Goal: Task Accomplishment & Management: Use online tool/utility

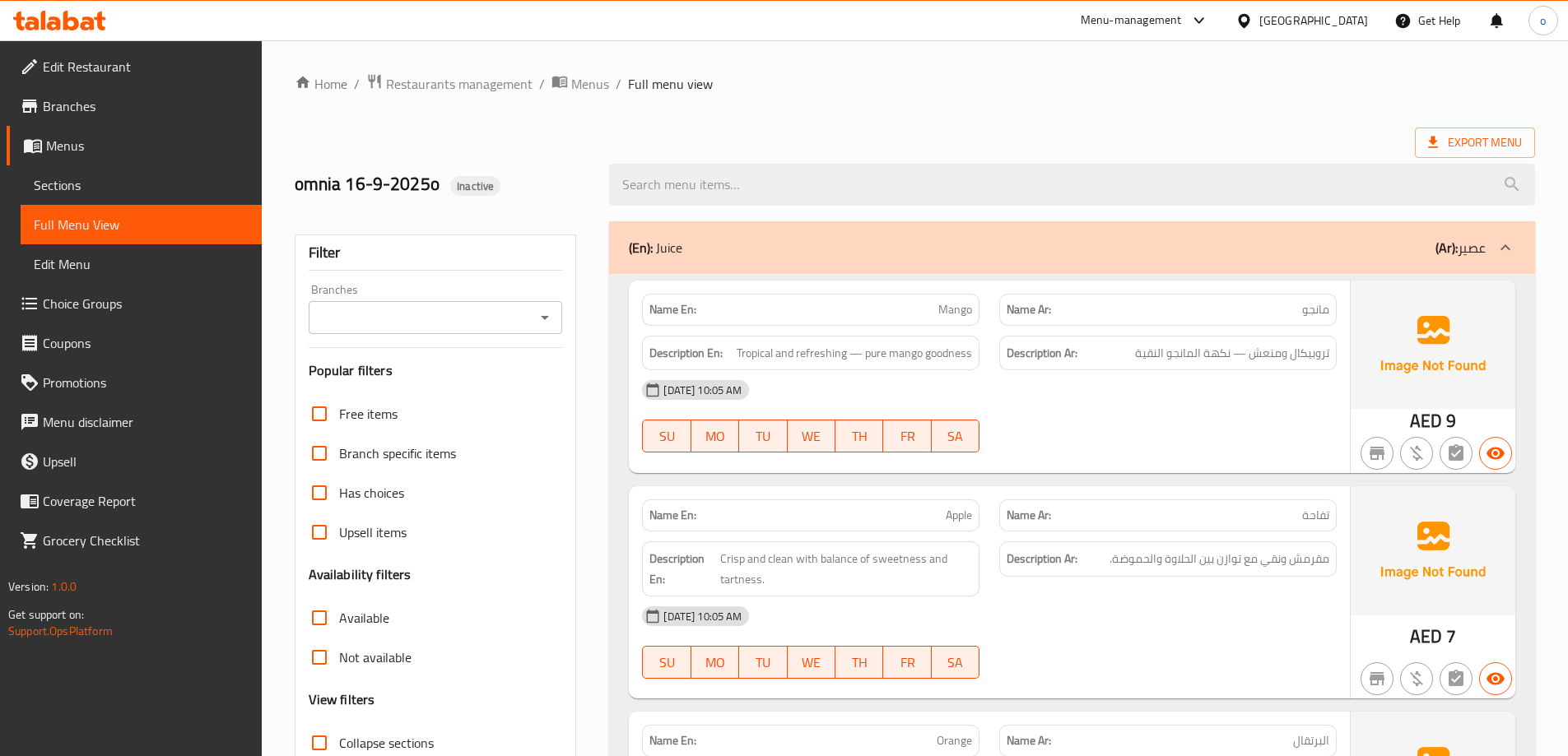
click at [72, 101] on span "Branches" at bounding box center [146, 106] width 206 height 20
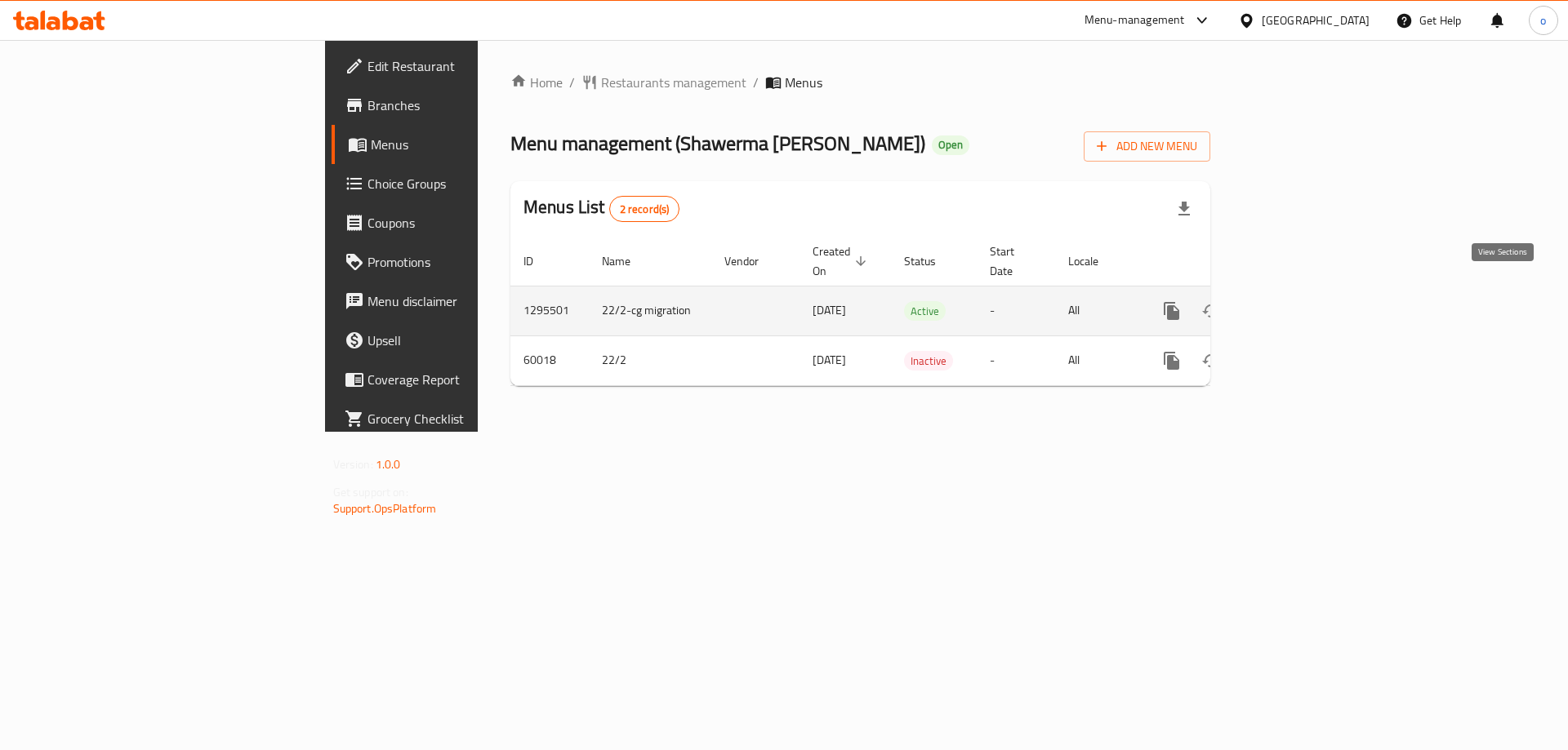
click at [1309, 292] on link "enhanced table" at bounding box center [1289, 311] width 39 height 39
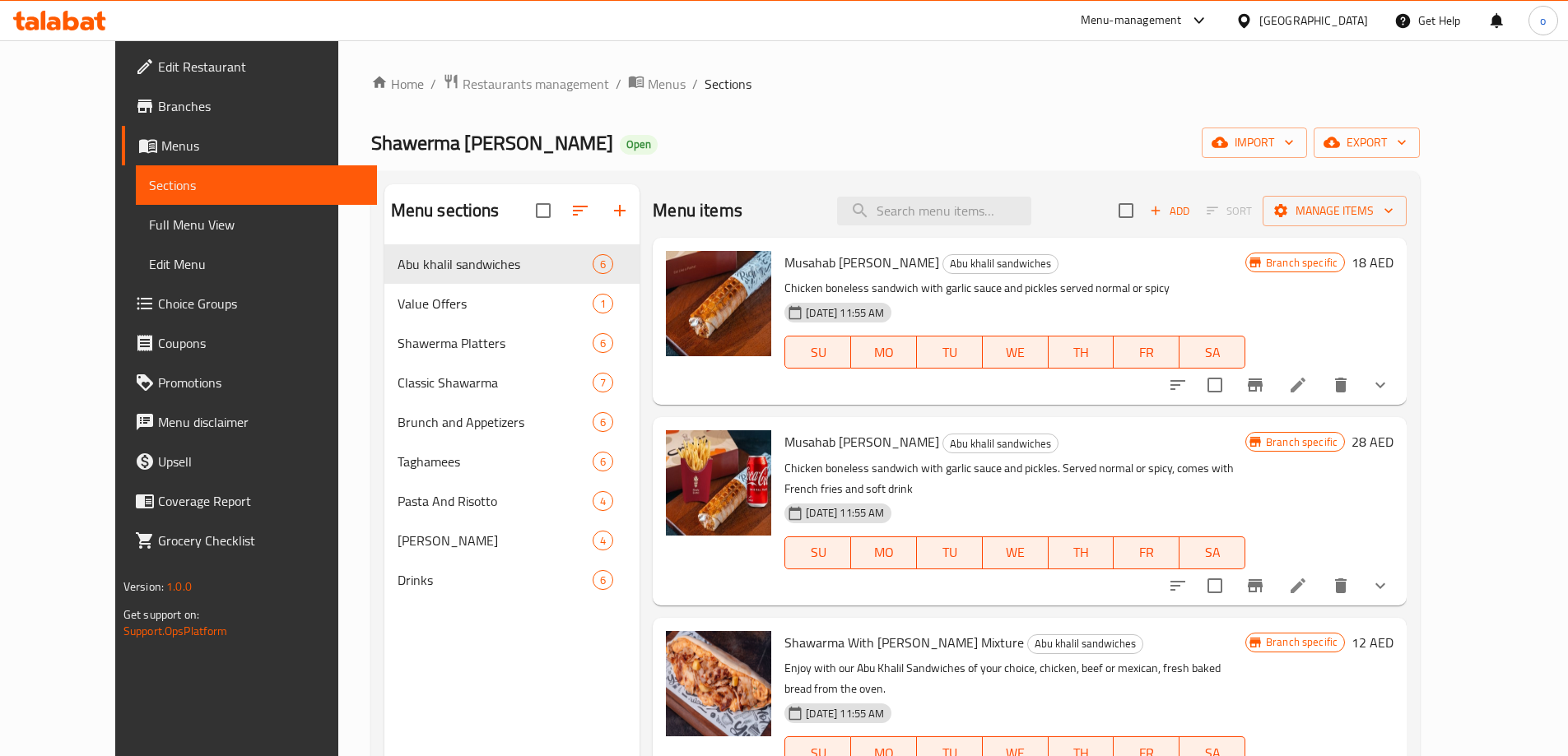
click at [149, 225] on span "Full Menu View" at bounding box center [256, 225] width 215 height 20
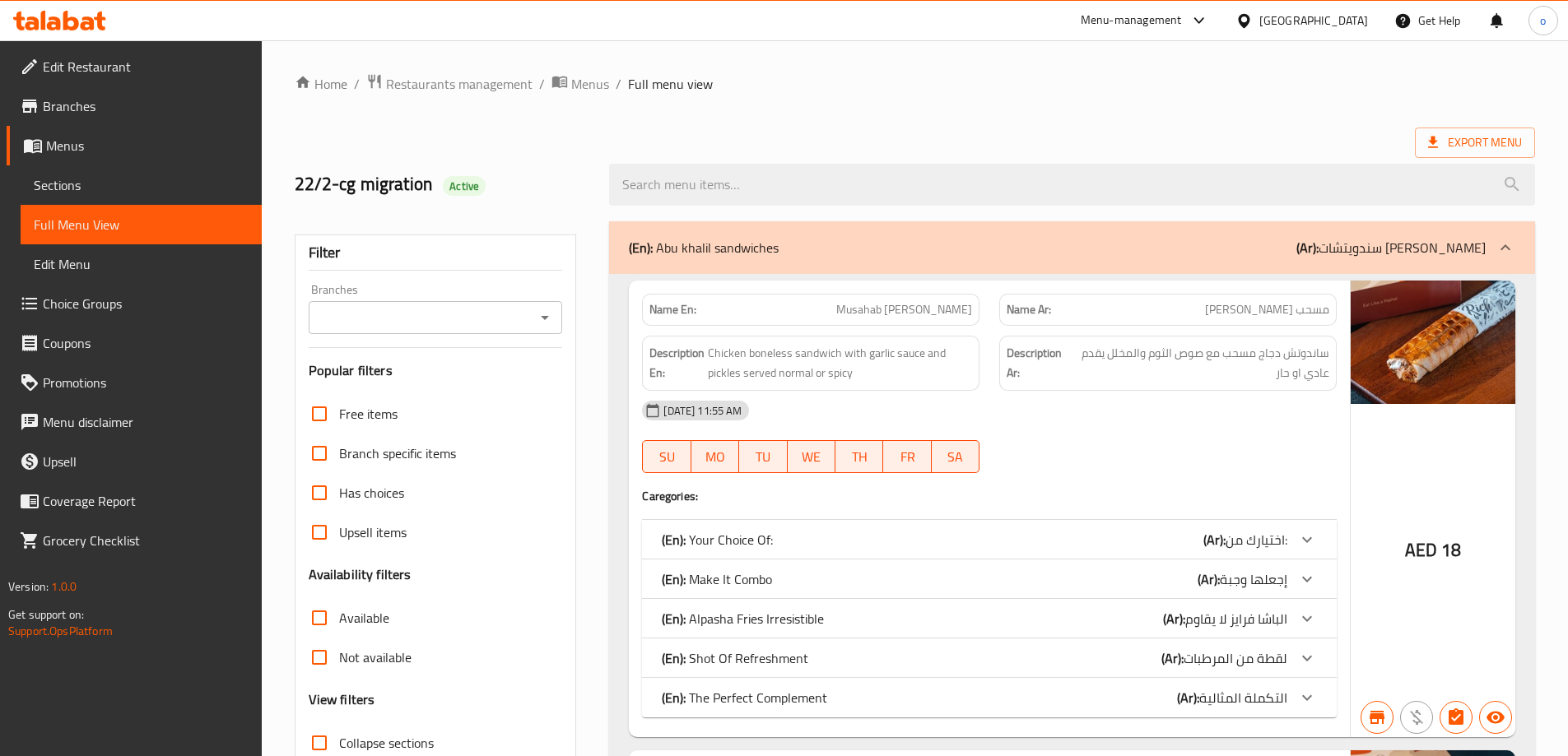
drag, startPoint x: 474, startPoint y: 7, endPoint x: 1299, endPoint y: 162, distance: 839.4
click at [1299, 162] on div at bounding box center [1072, 185] width 945 height 61
click at [1470, 146] on span "Export Menu" at bounding box center [1474, 143] width 94 height 21
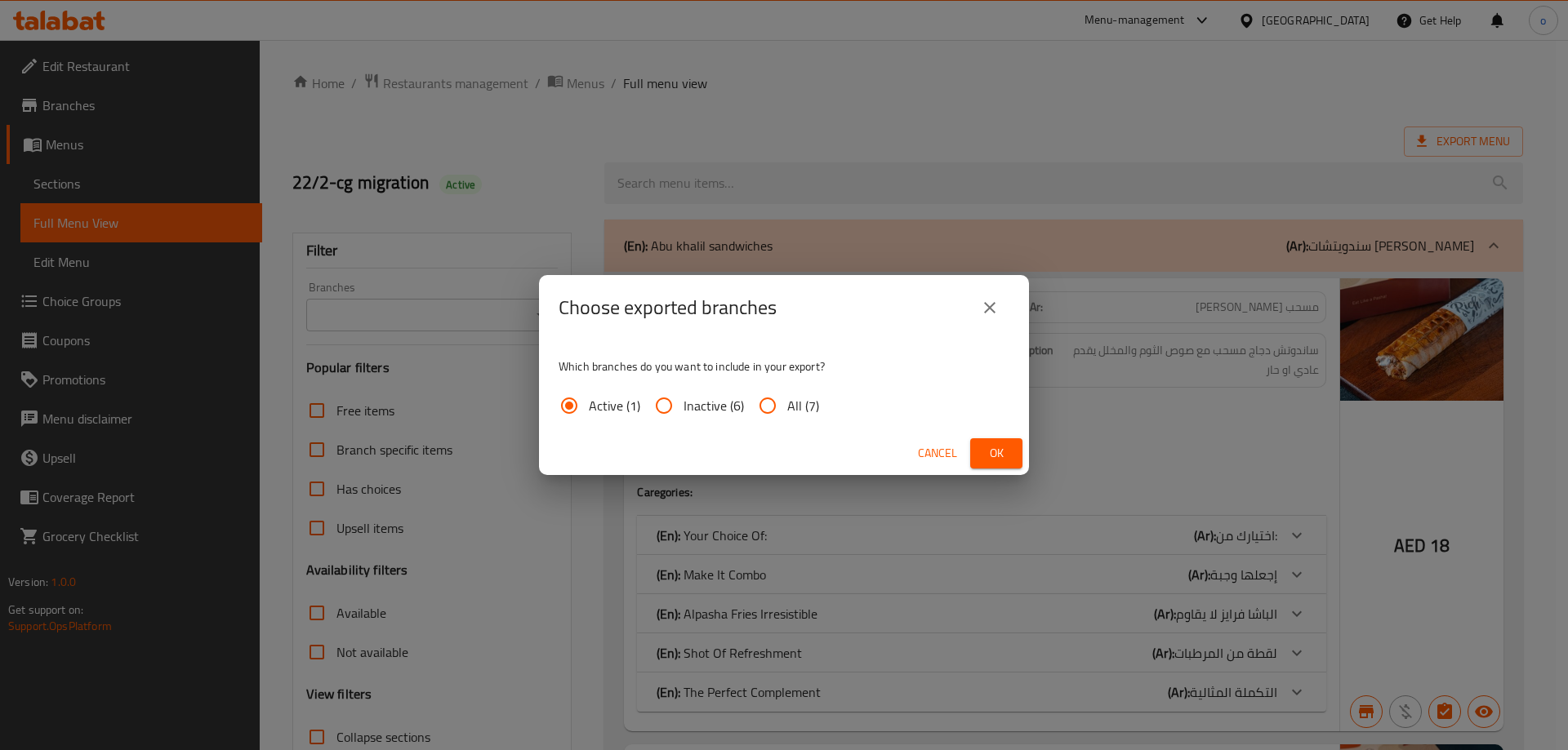
click at [990, 306] on icon "close" at bounding box center [990, 308] width 12 height 12
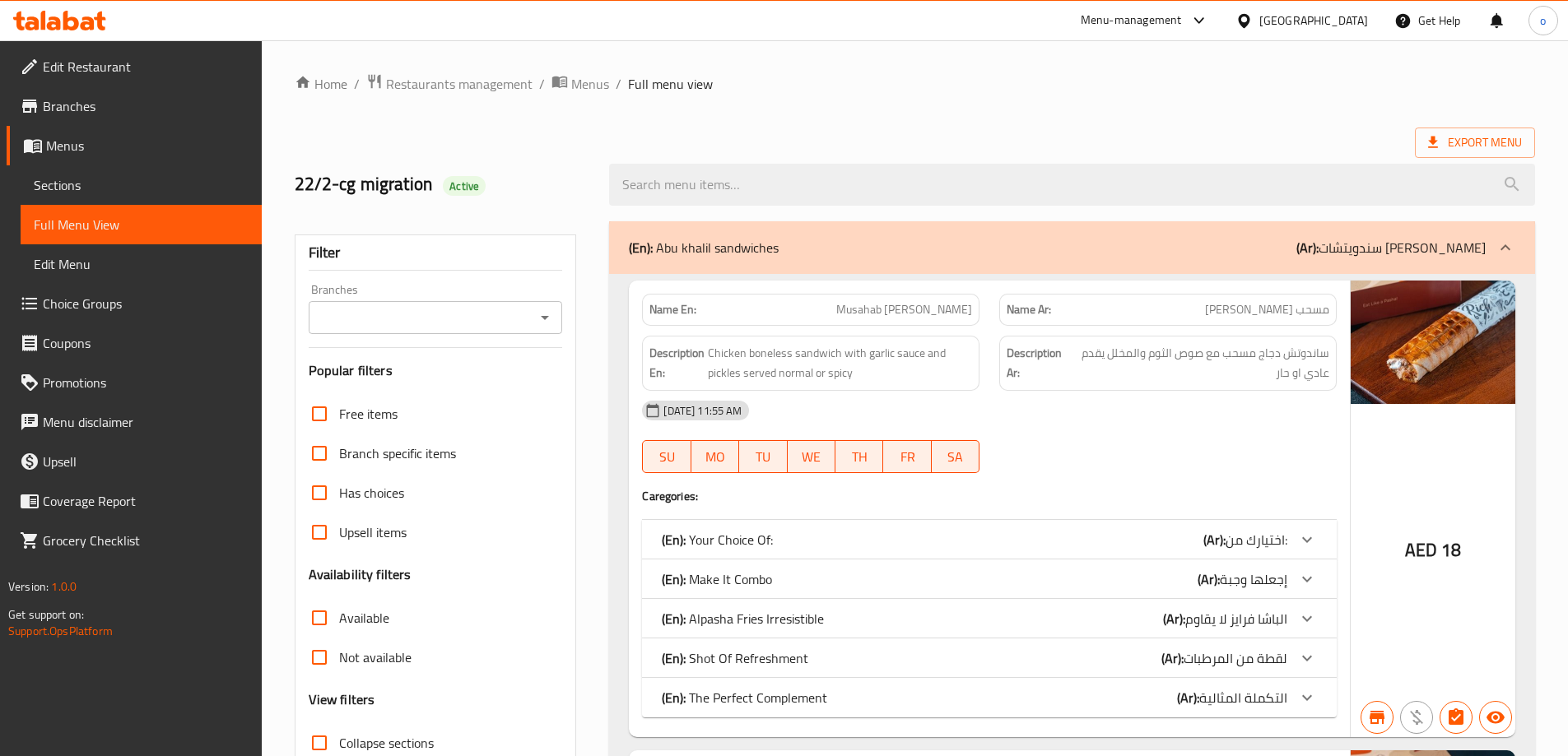
click at [58, 111] on span "Branches" at bounding box center [146, 106] width 206 height 20
click at [56, 91] on link "Branches" at bounding box center [134, 106] width 255 height 40
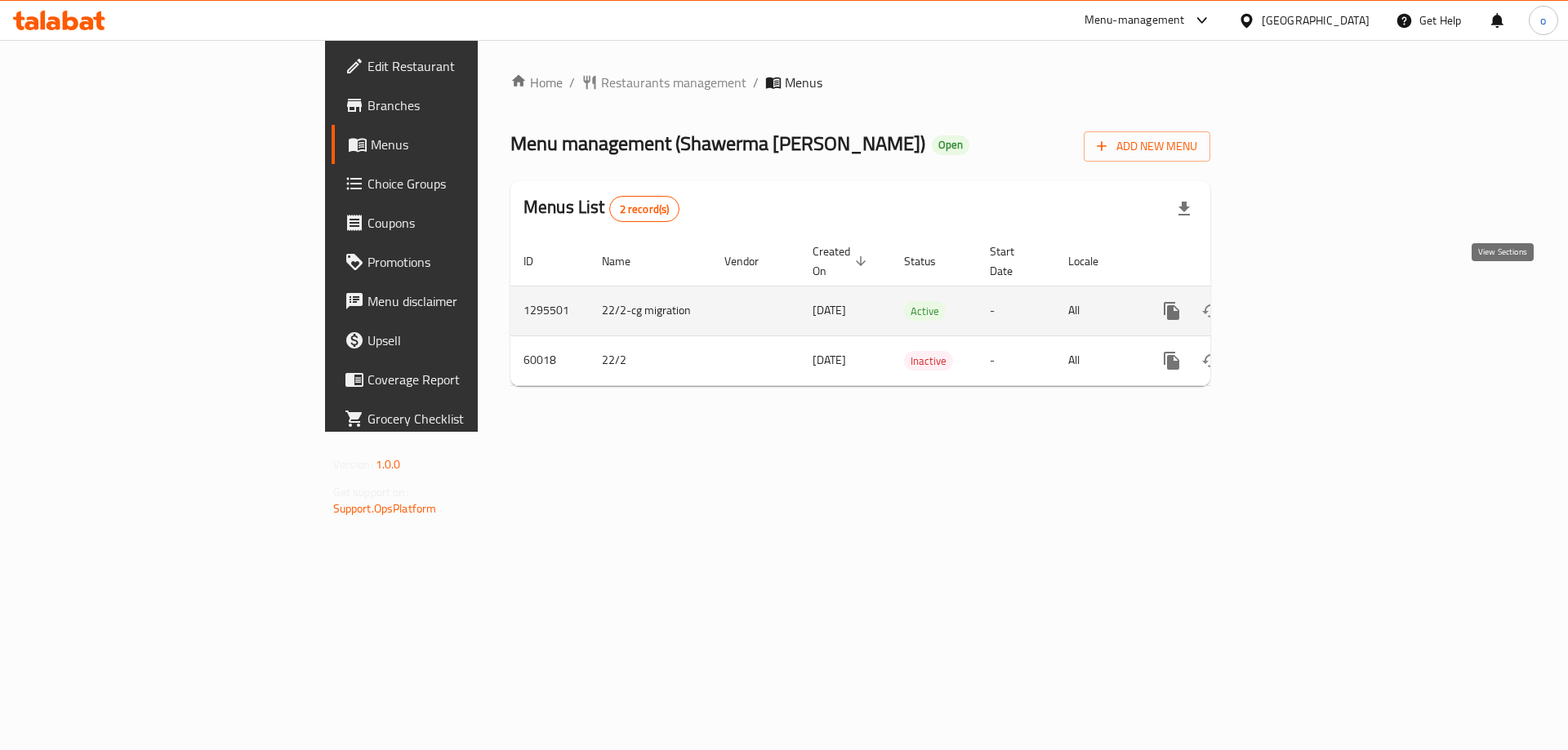
click at [1299, 301] on icon "enhanced table" at bounding box center [1289, 311] width 20 height 20
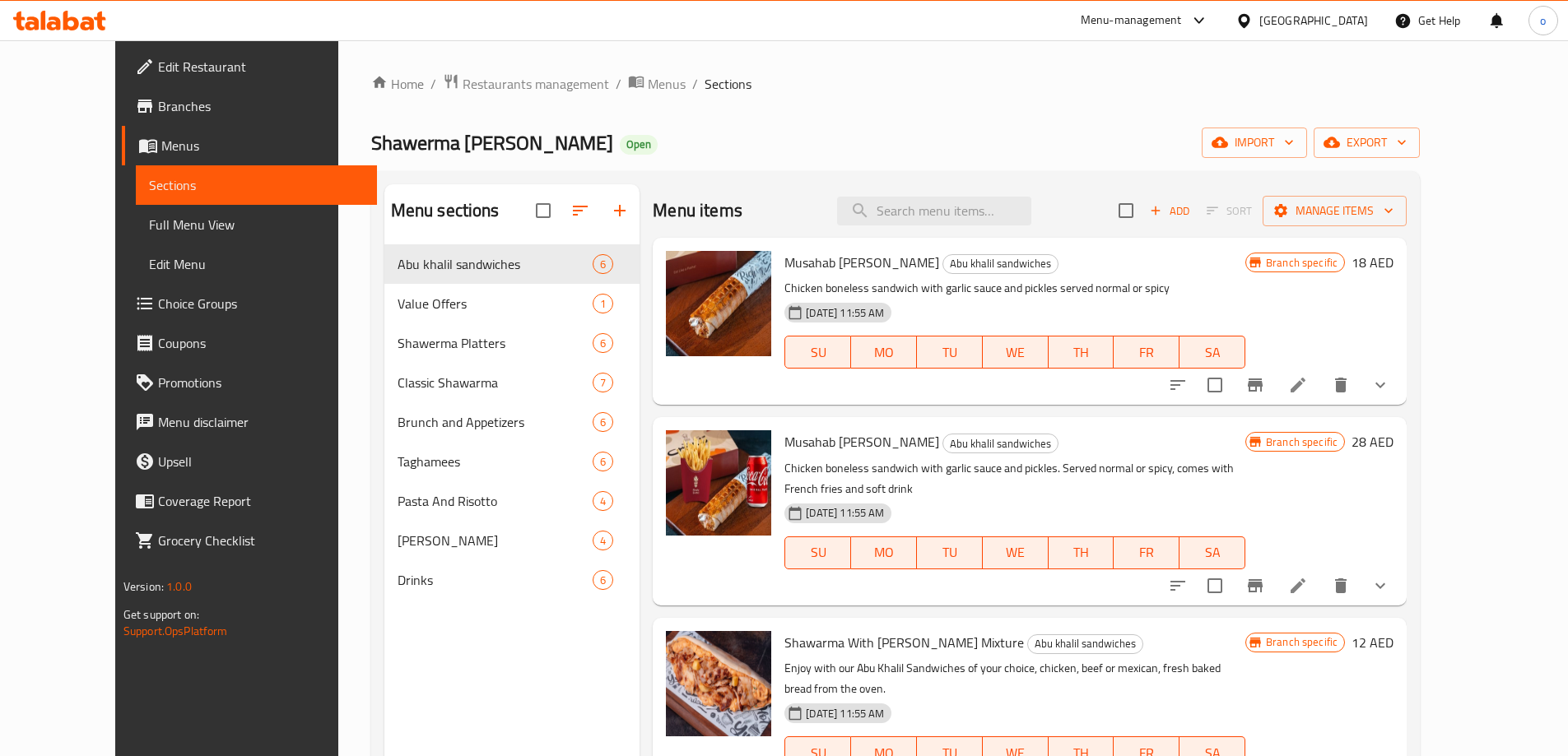
click at [158, 109] on span "Branches" at bounding box center [261, 106] width 206 height 20
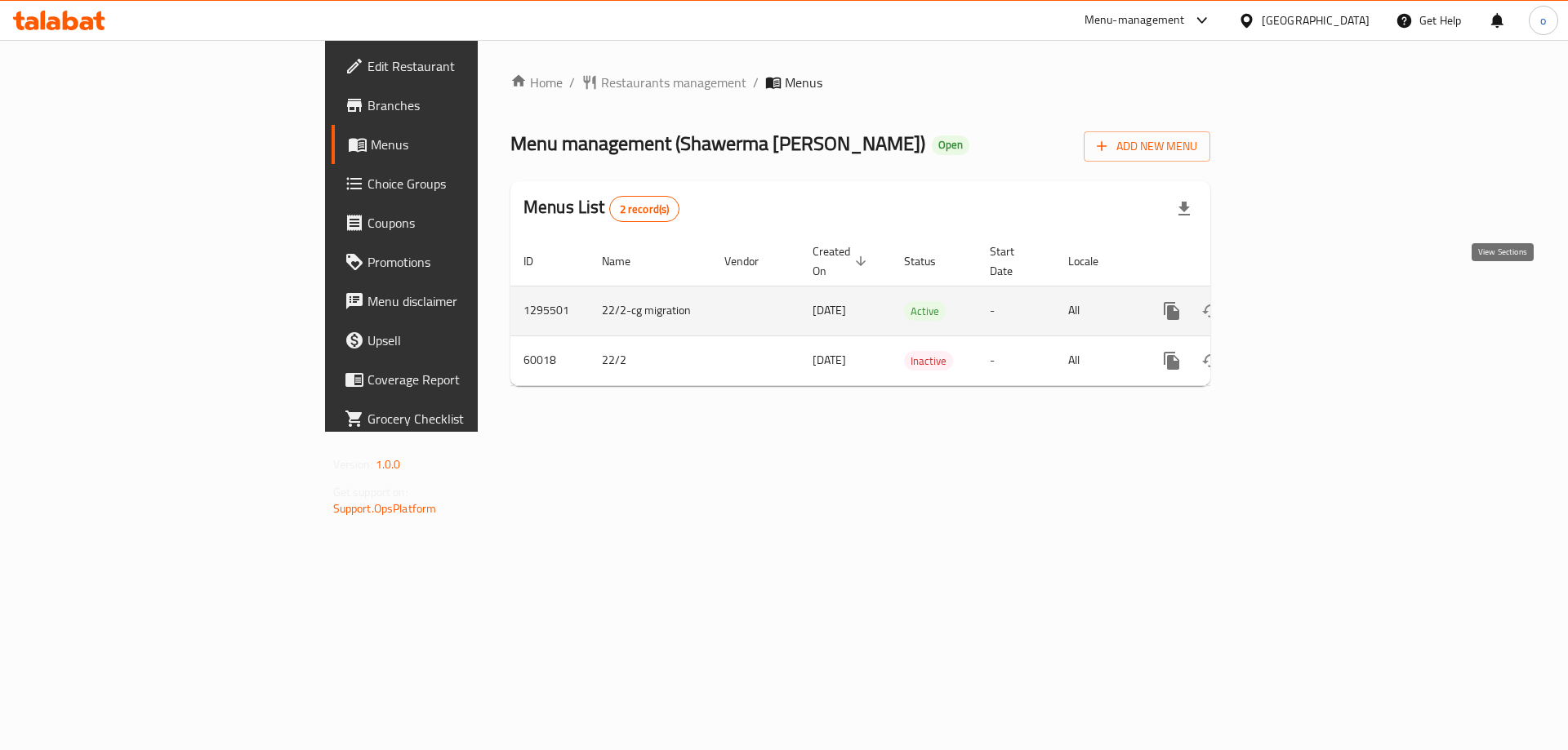
click at [1299, 301] on icon "enhanced table" at bounding box center [1289, 311] width 20 height 20
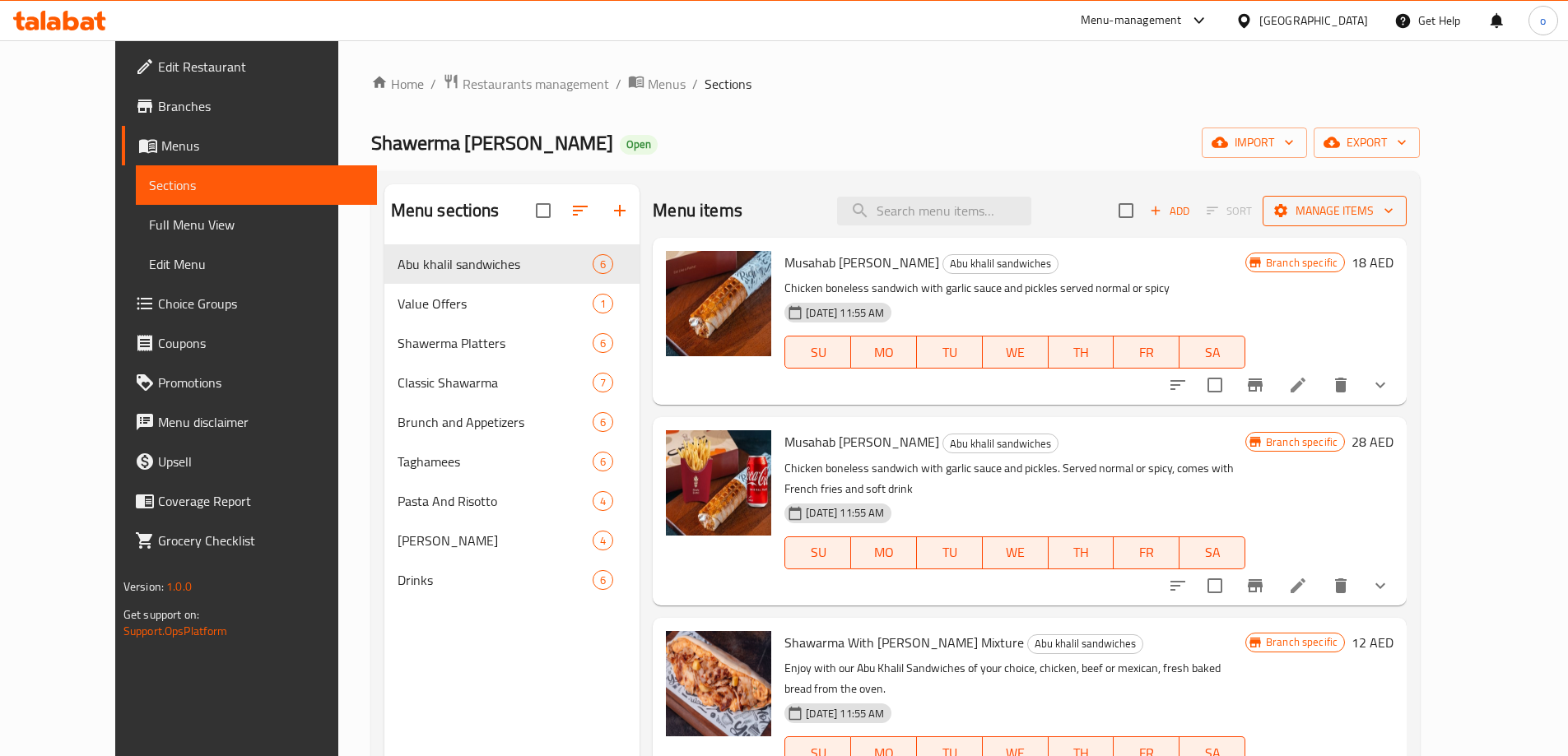
click at [1393, 208] on span "Manage items" at bounding box center [1334, 211] width 118 height 21
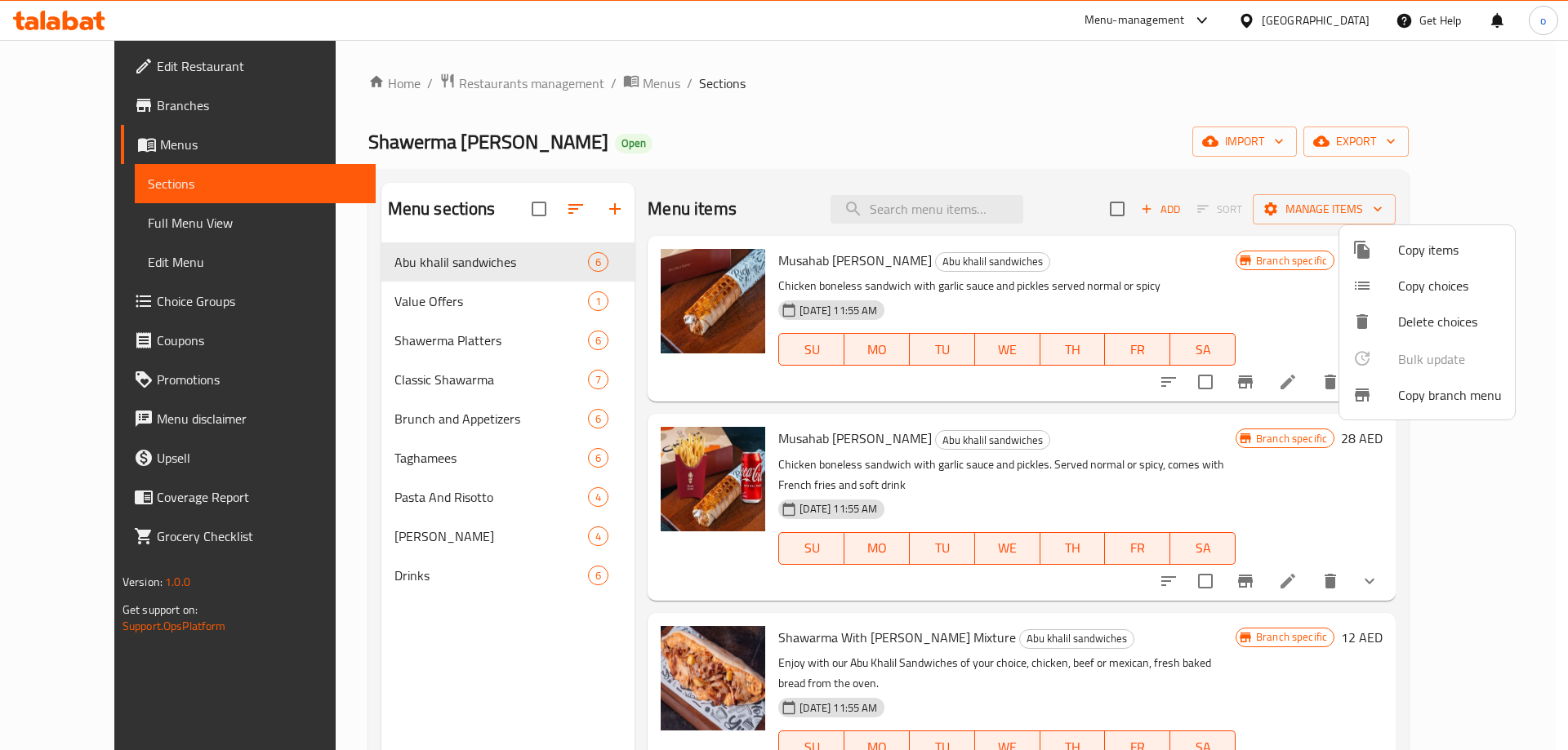
click at [1453, 391] on span "Copy branch menu" at bounding box center [1450, 395] width 104 height 20
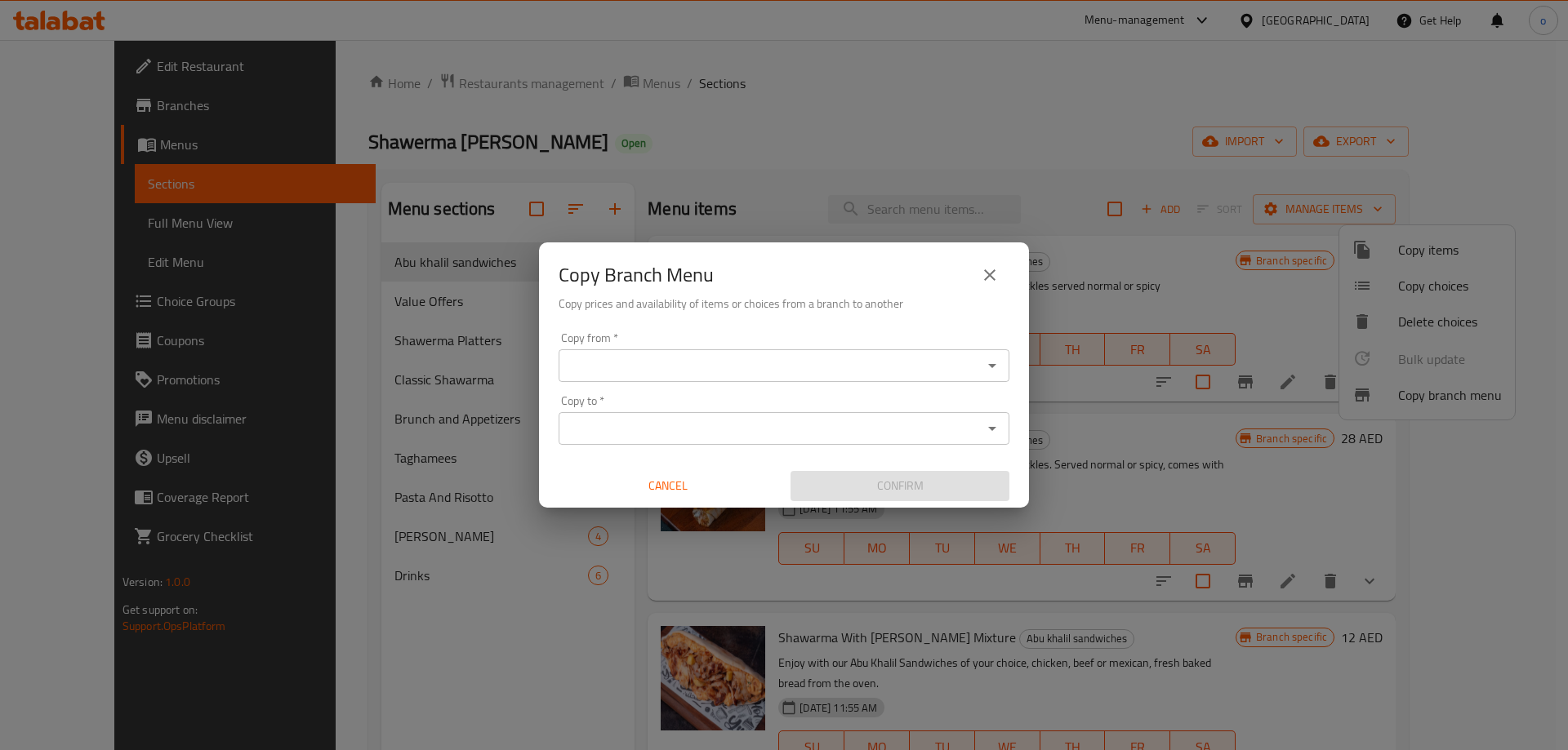
click at [995, 368] on icon "Open" at bounding box center [992, 366] width 20 height 20
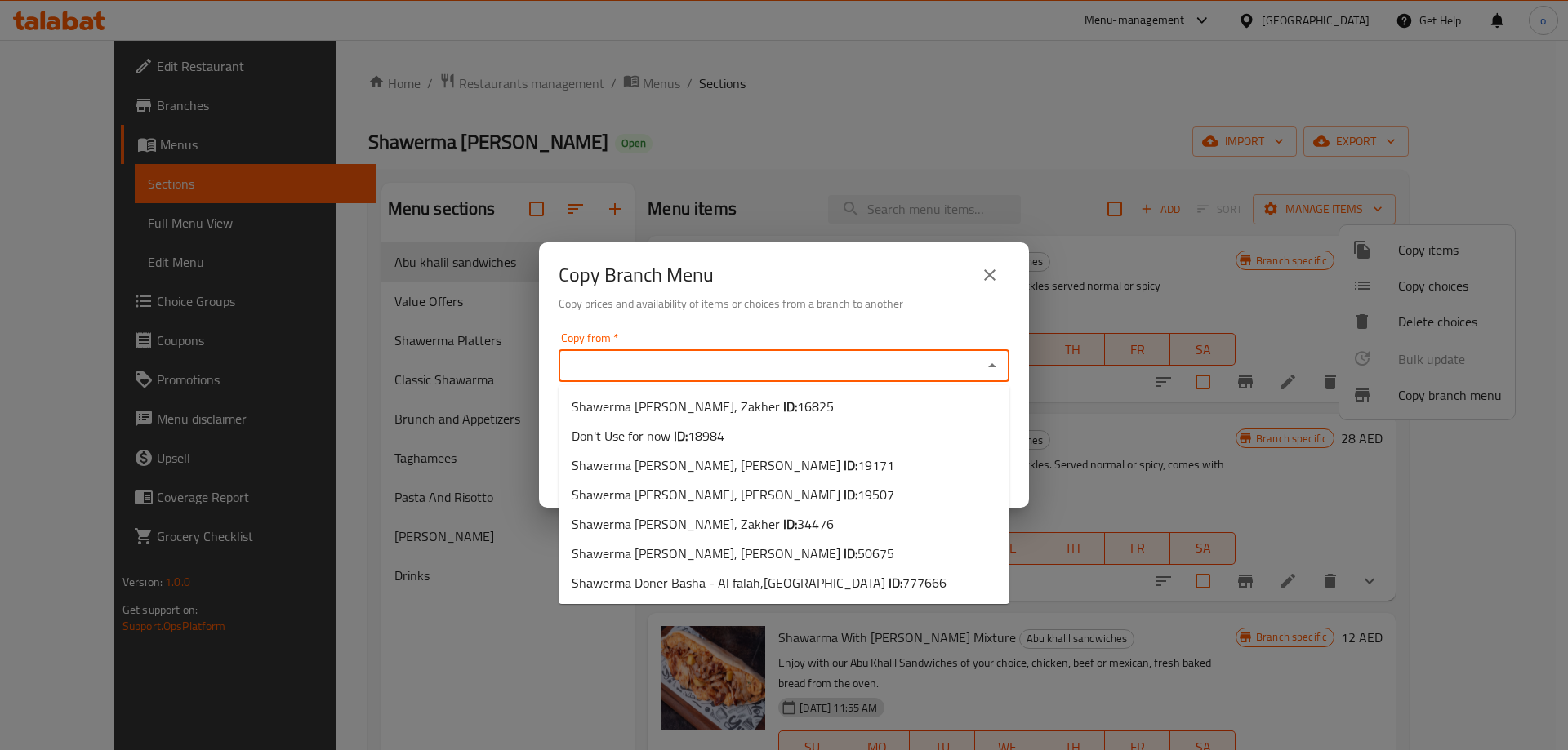
click at [934, 360] on input "Copy from   *" at bounding box center [770, 366] width 414 height 23
paste input "16825"
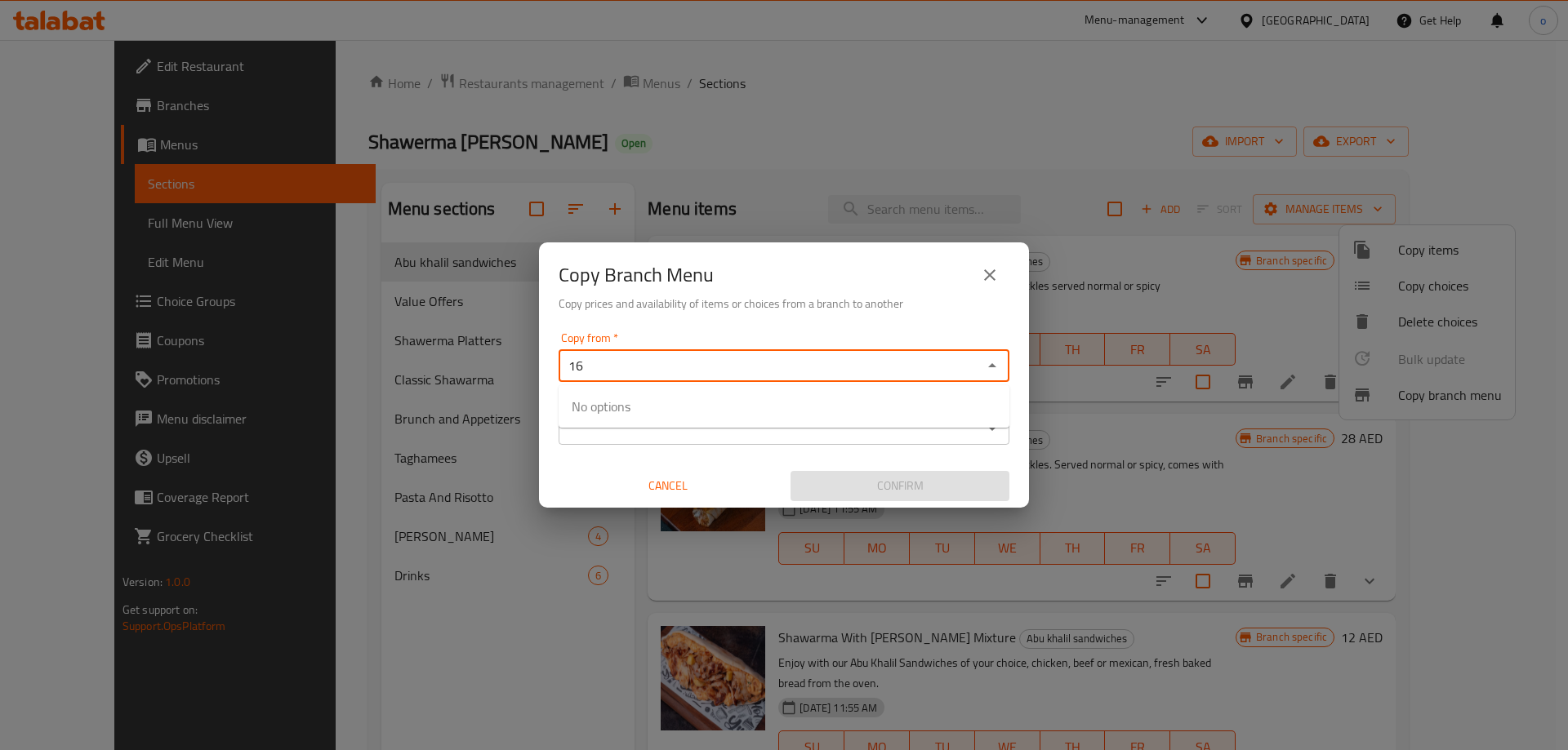
type input "1"
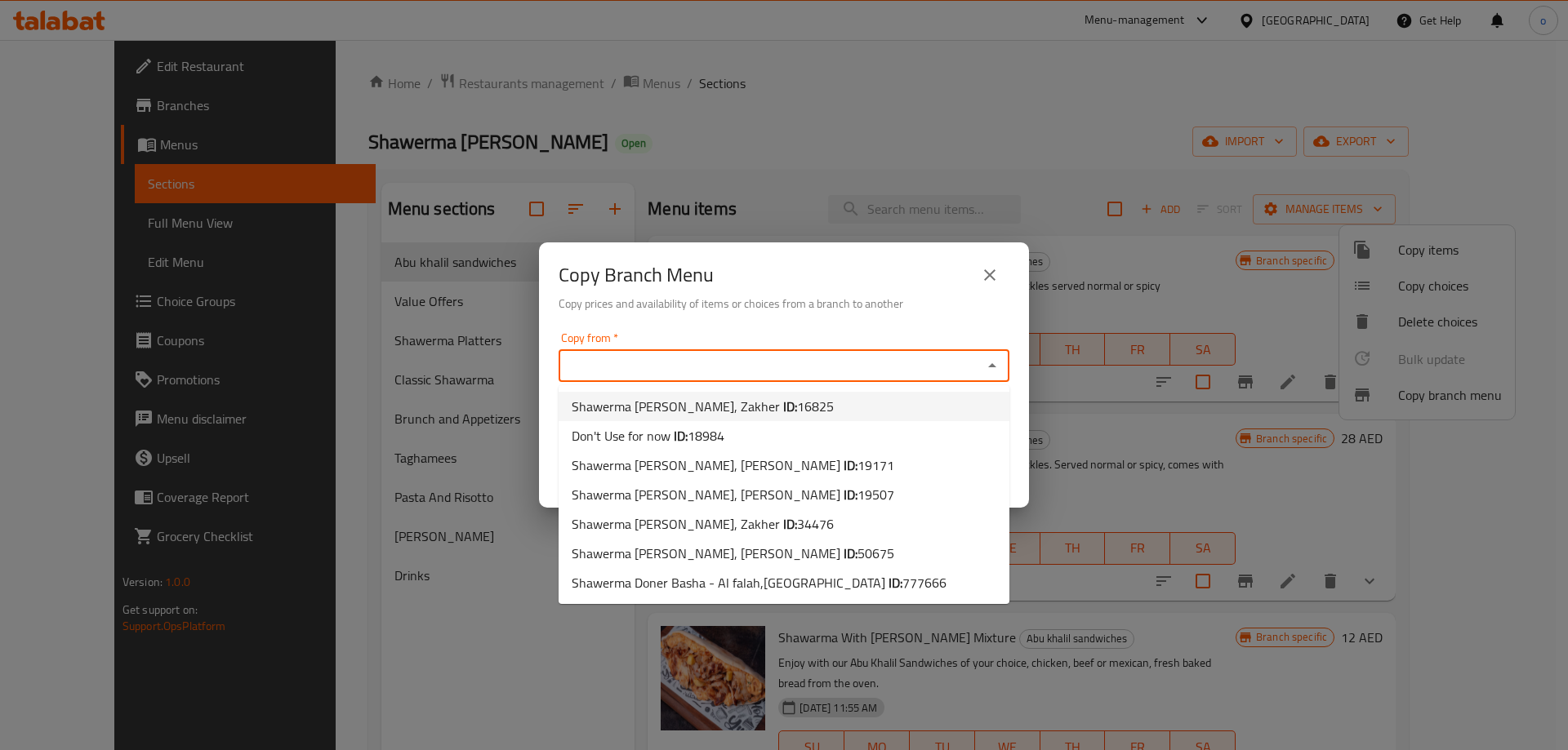
click at [848, 400] on li "Shawerma Doner Basha, Zakher ID: 16825" at bounding box center [784, 406] width 451 height 30
type input "Shawerma Doner Basha, Zakher"
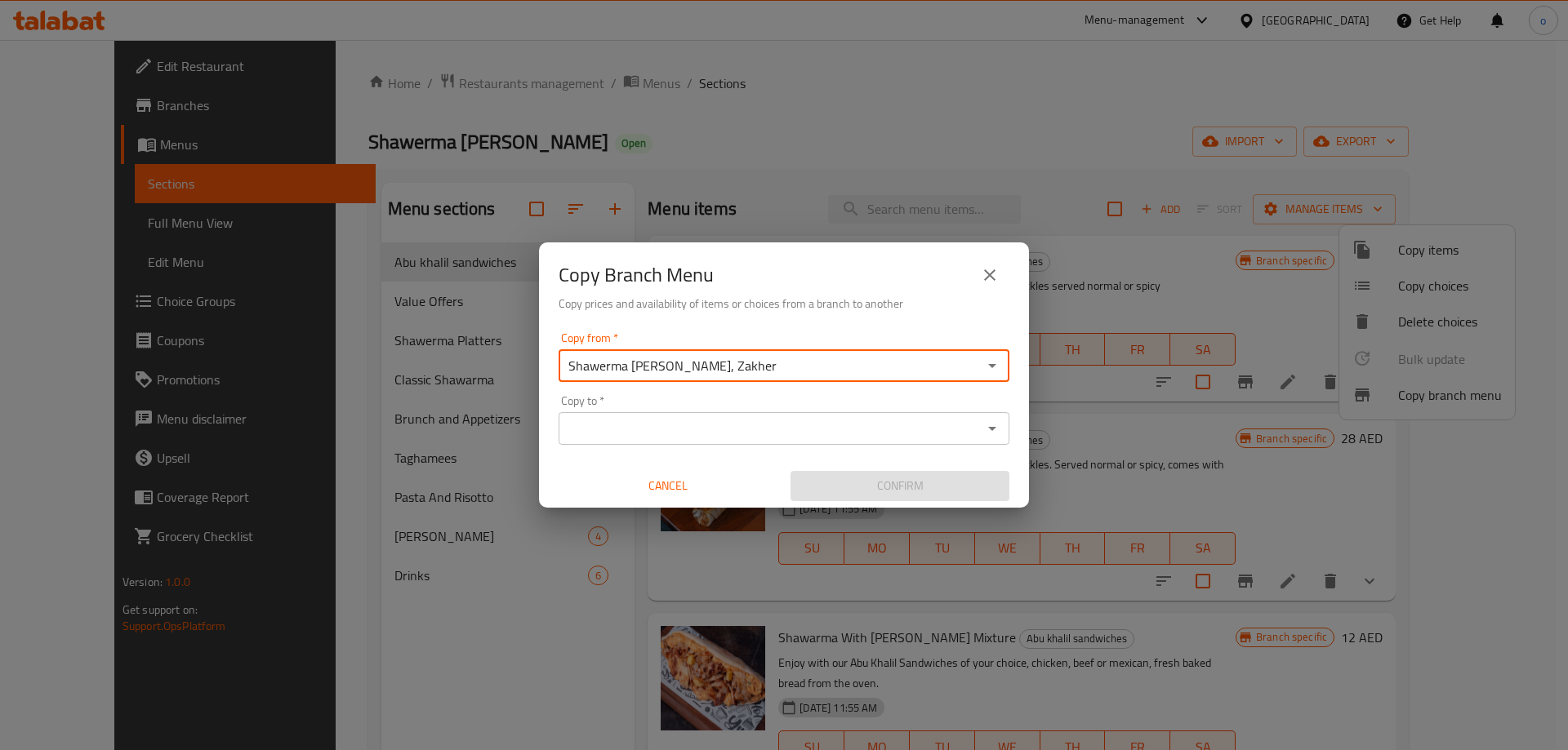
click at [867, 430] on input "Copy to   *" at bounding box center [770, 428] width 414 height 23
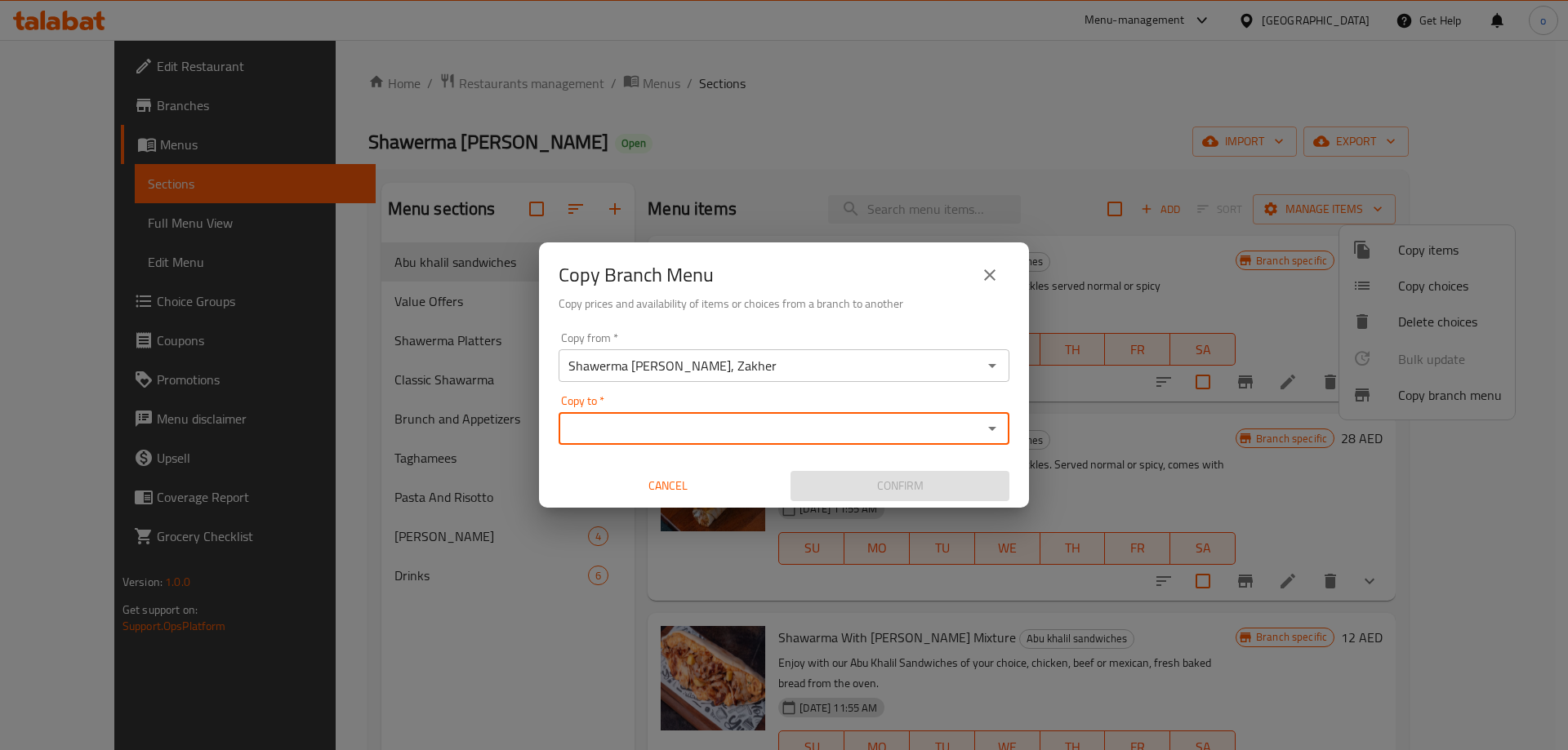
click at [735, 433] on input "Copy to   *" at bounding box center [770, 428] width 414 height 23
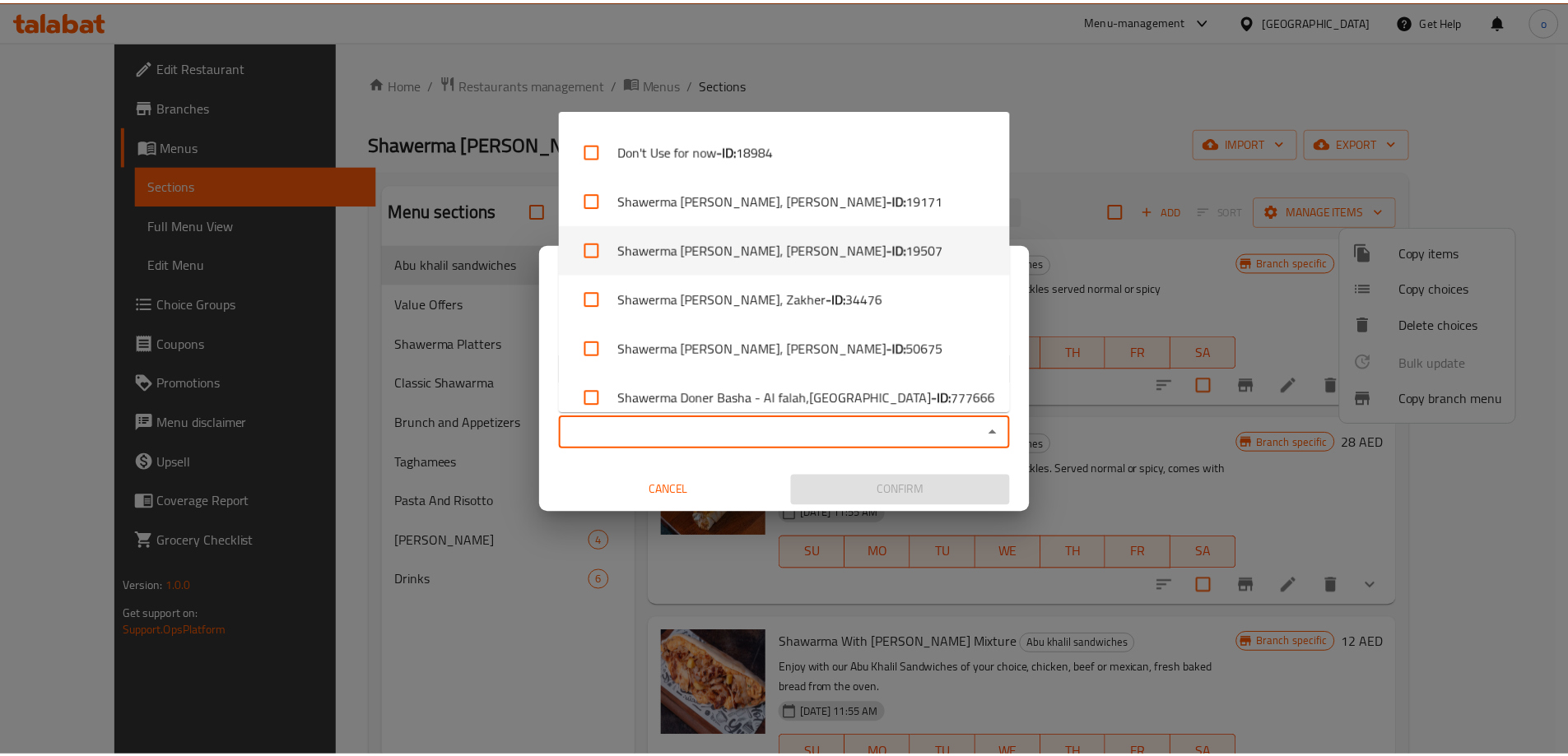
scroll to position [56, 0]
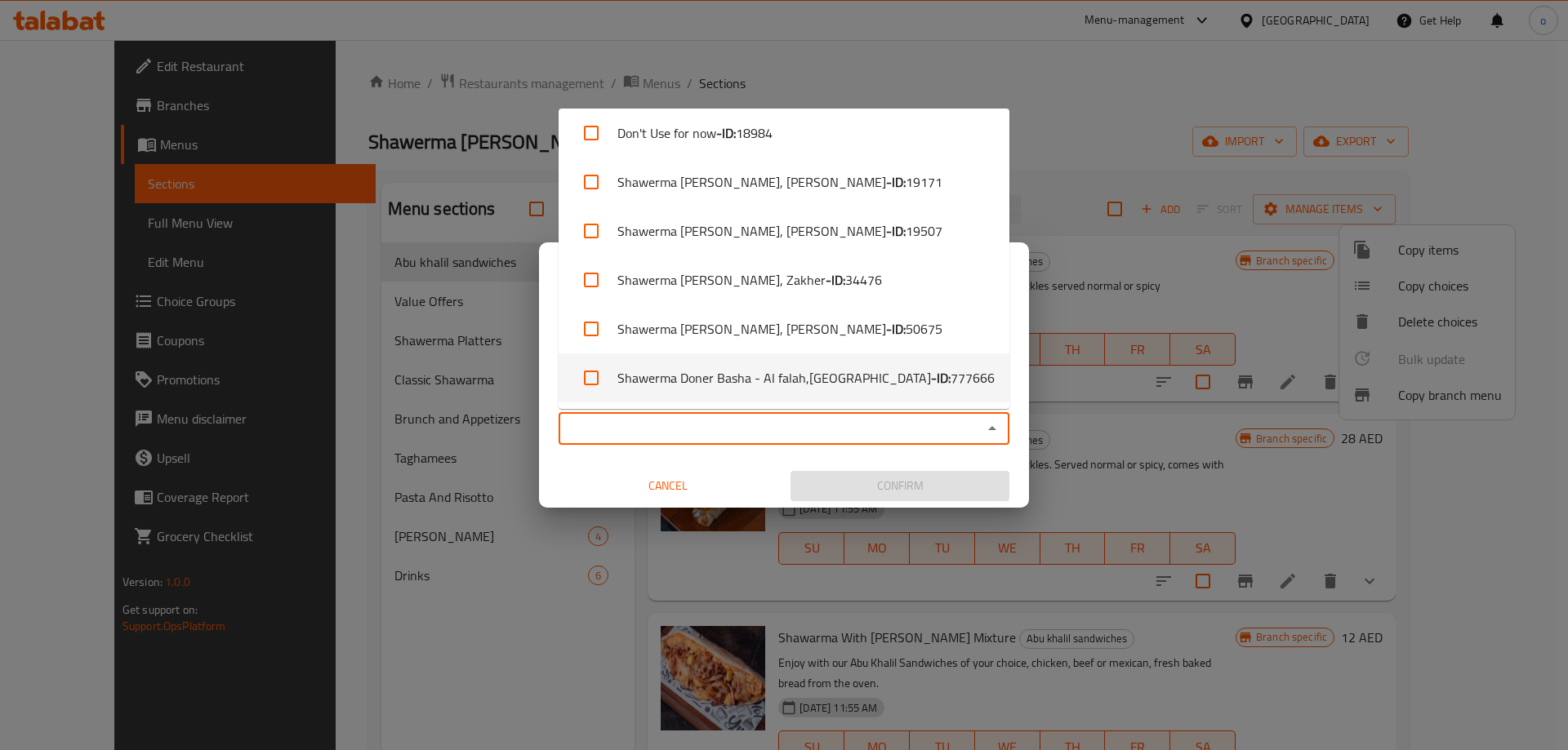
click at [950, 376] on span "777666" at bounding box center [972, 378] width 44 height 20
checkbox input "true"
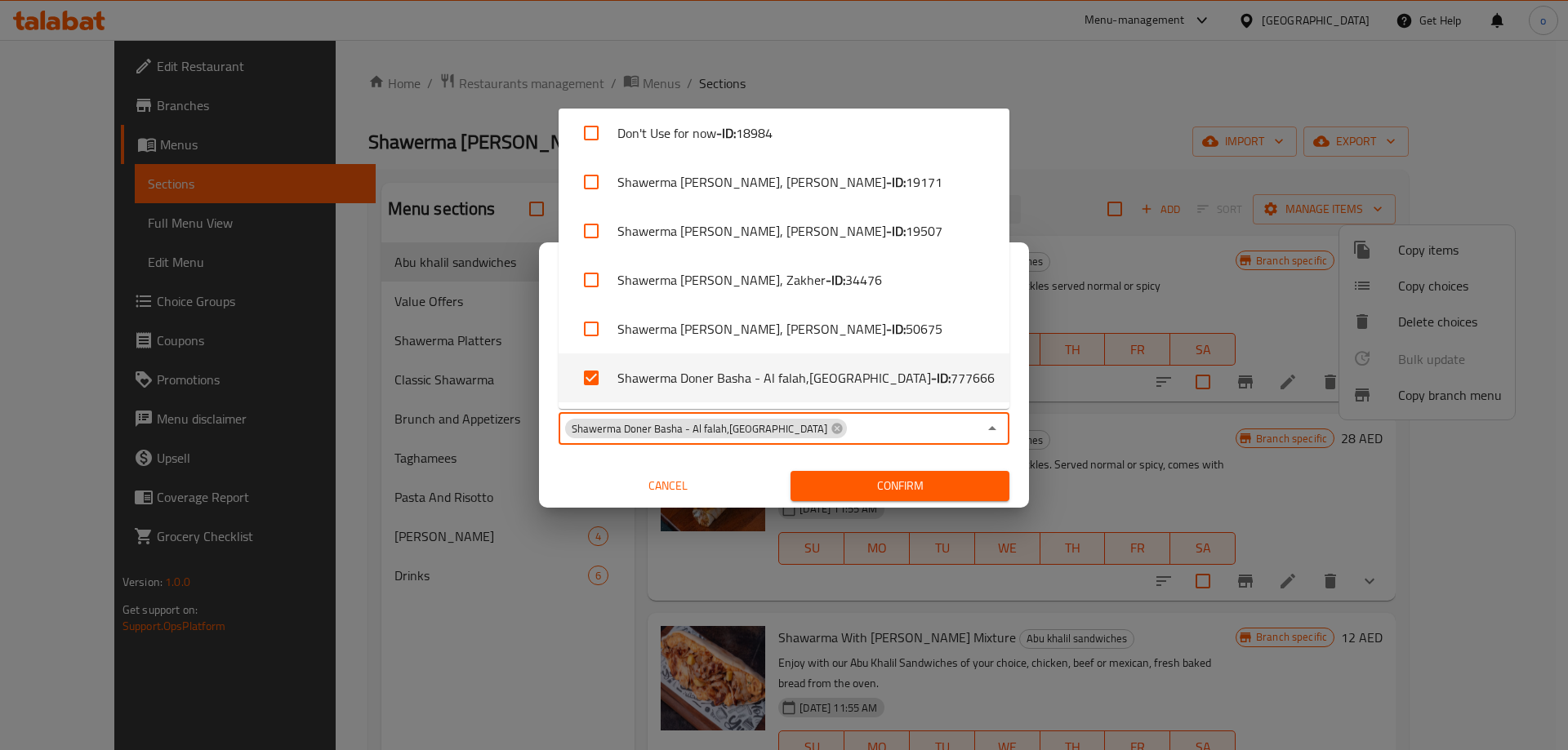
click at [886, 487] on span "Confirm" at bounding box center [900, 486] width 193 height 21
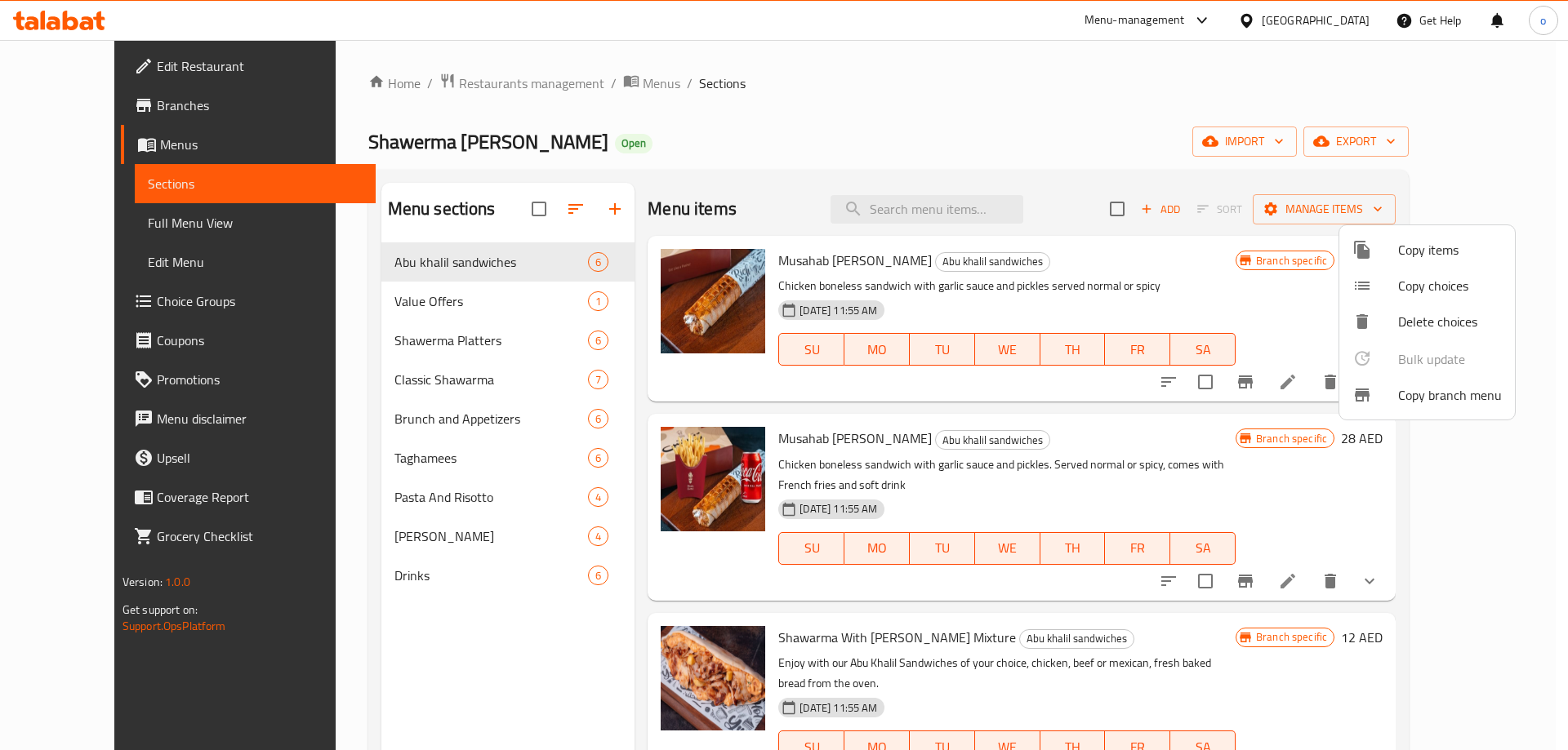
click at [150, 211] on div at bounding box center [784, 375] width 1568 height 750
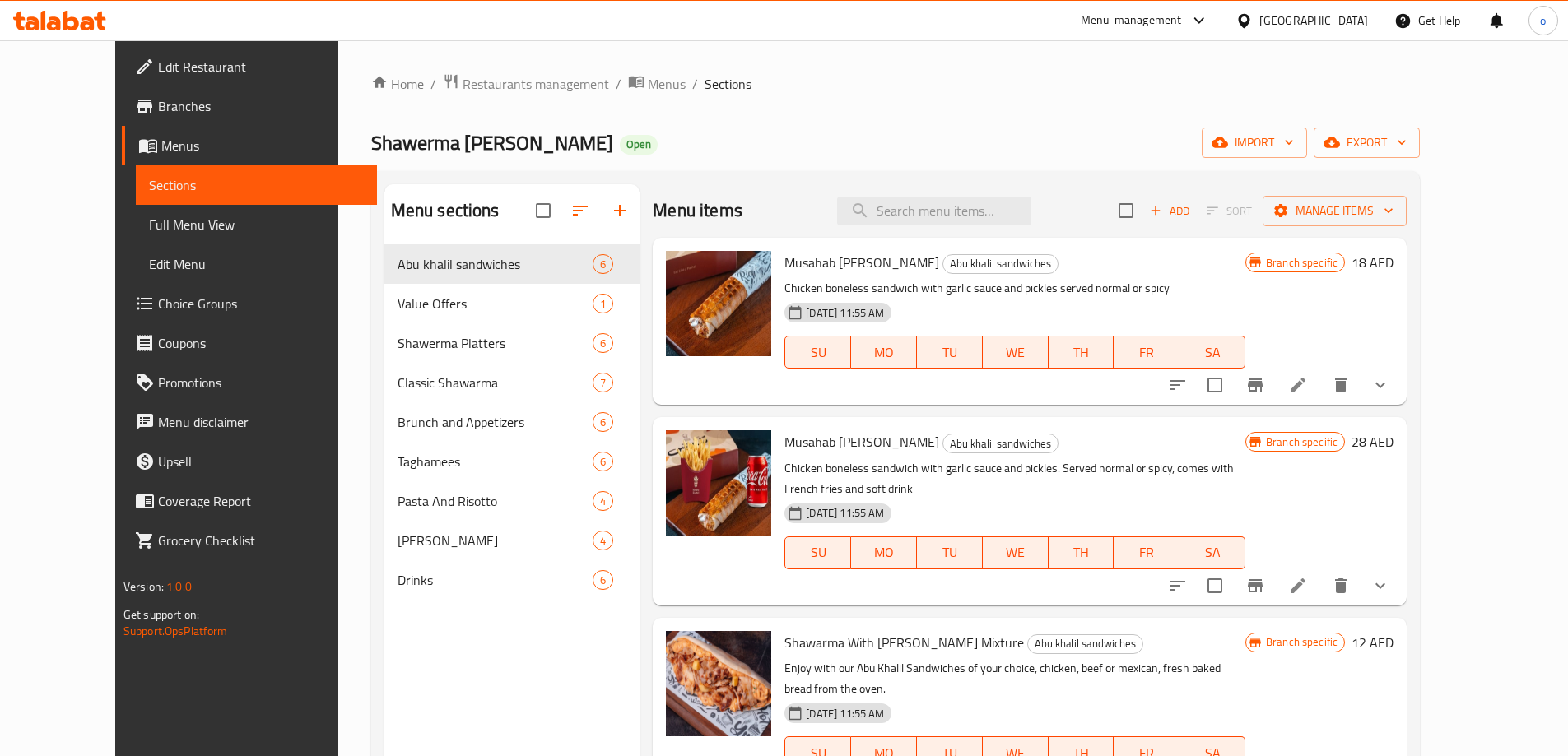
click at [149, 225] on span "Full Menu View" at bounding box center [256, 225] width 215 height 20
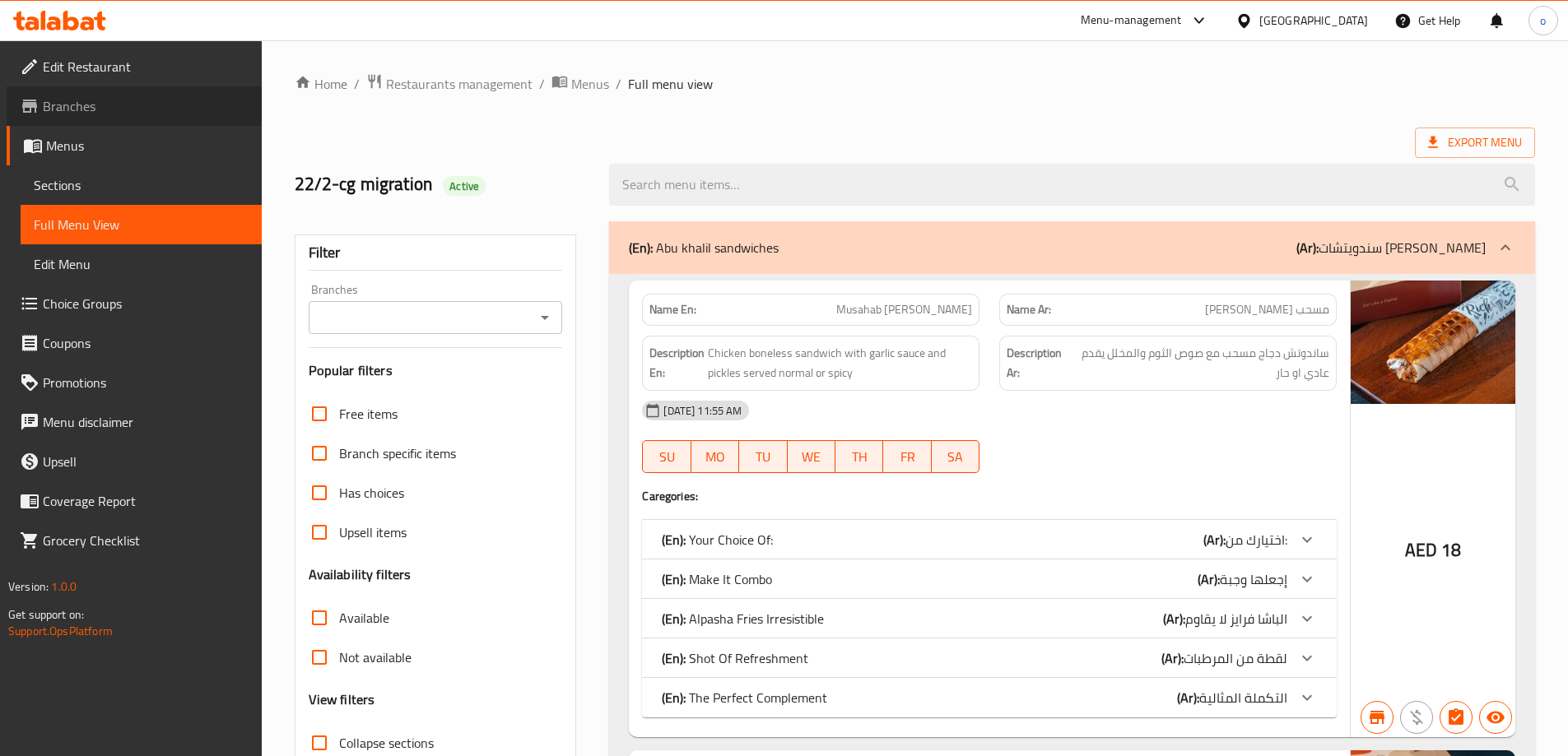
click at [153, 103] on span "Branches" at bounding box center [146, 106] width 206 height 20
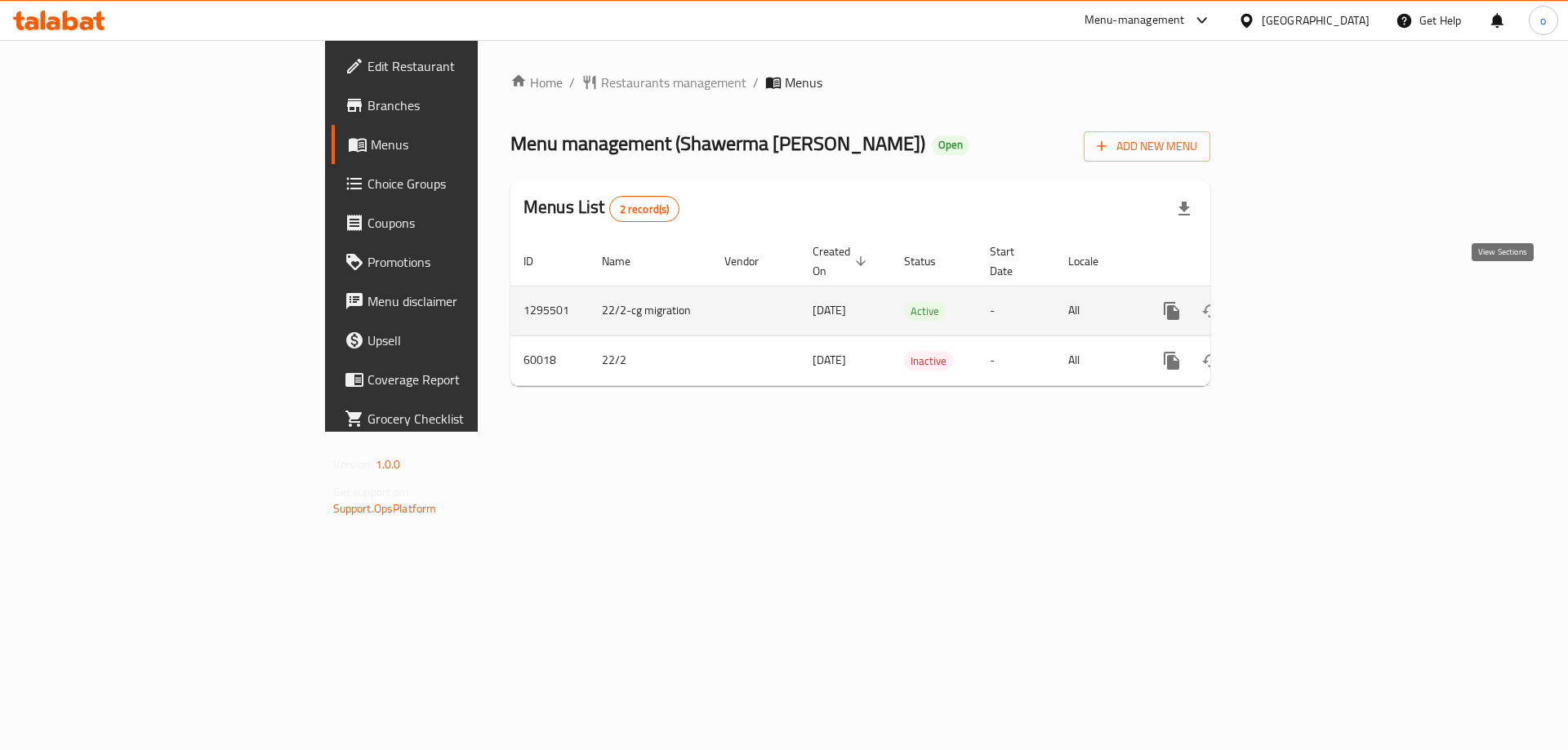
click at [1309, 304] on link "enhanced table" at bounding box center [1289, 311] width 39 height 39
